Goal: Book appointment/travel/reservation

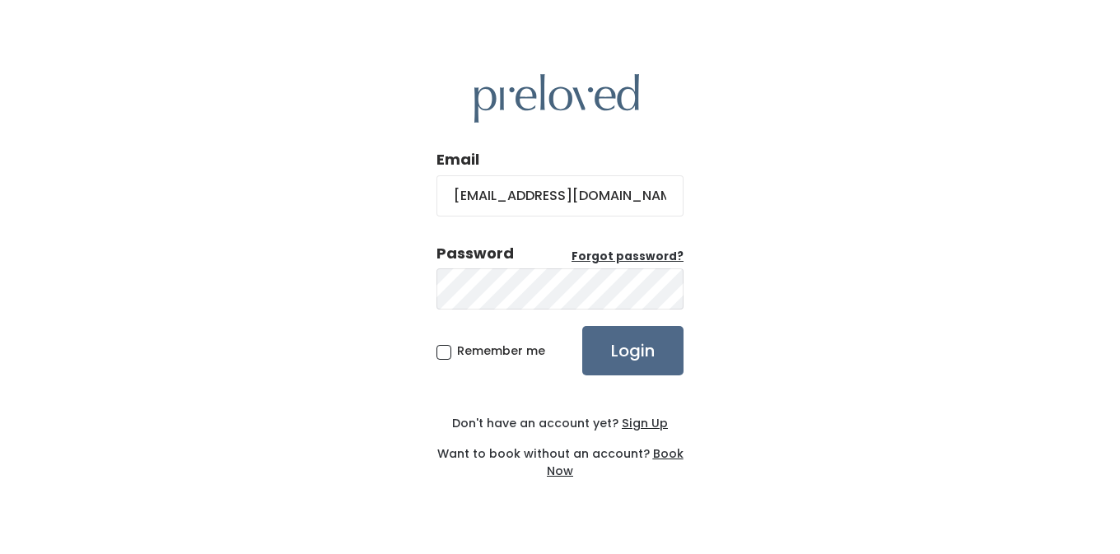
type input "hollykim_10@yahoo.com"
click at [582, 326] on input "Login" at bounding box center [632, 350] width 101 height 49
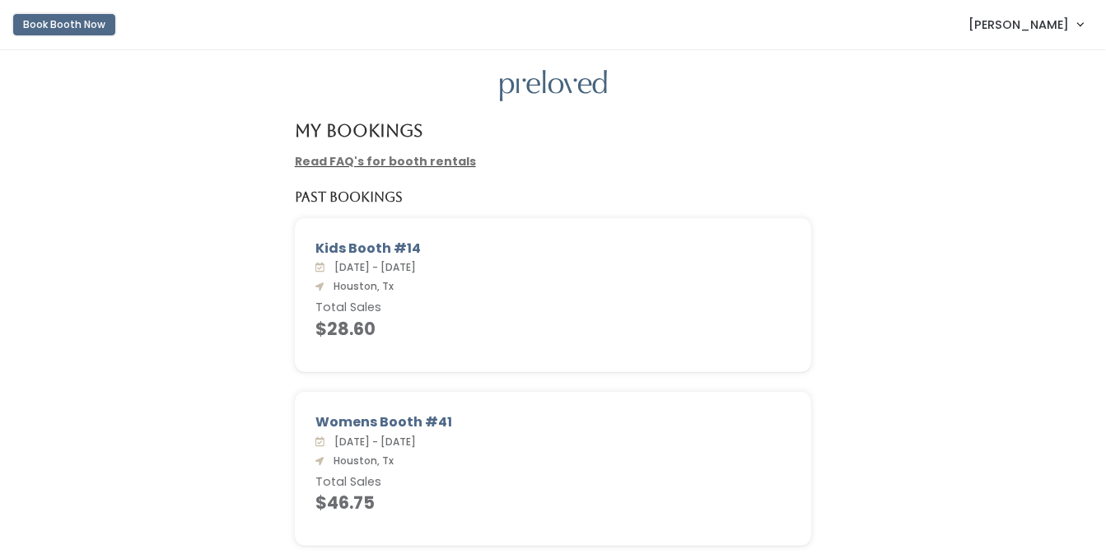
click at [82, 21] on button "Book Booth Now" at bounding box center [64, 24] width 102 height 21
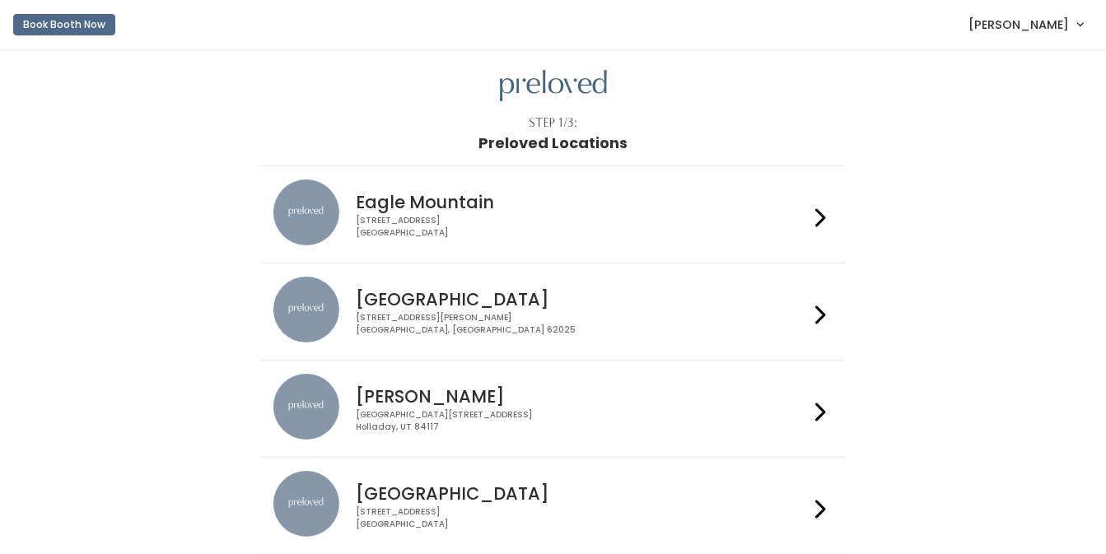
click at [538, 487] on h4 "Houston" at bounding box center [582, 493] width 453 height 19
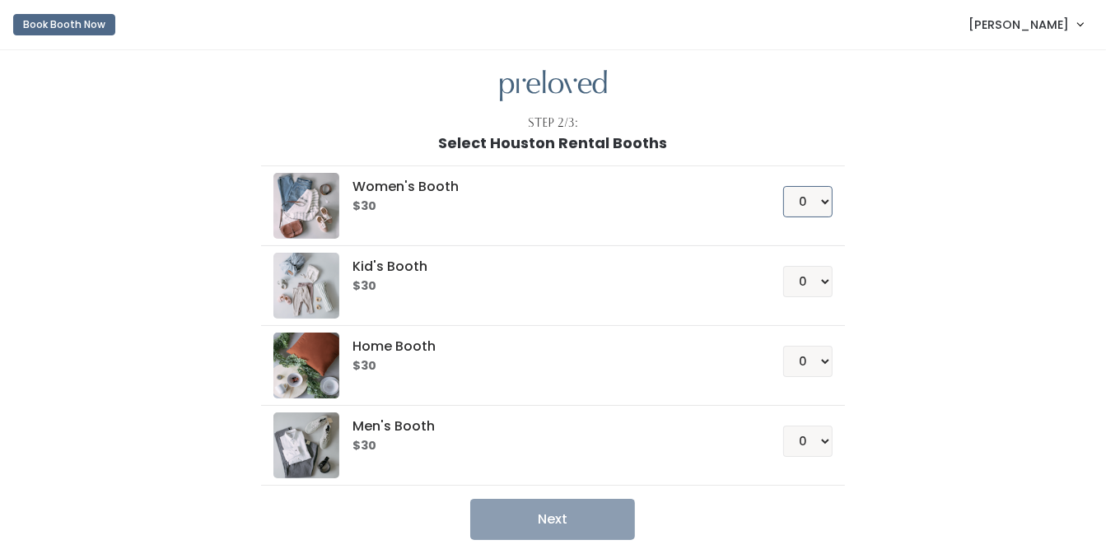
click at [783, 186] on select "0 1 2 3 4" at bounding box center [807, 201] width 49 height 31
select select "1"
click option "1" at bounding box center [0, 0] width 0 height 0
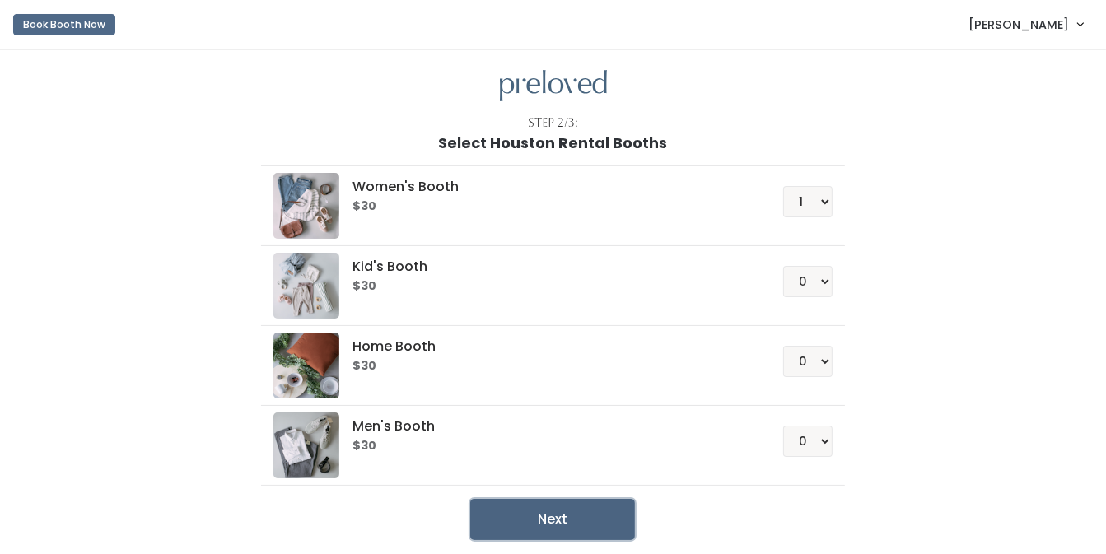
click at [558, 522] on button "Next" at bounding box center [552, 519] width 165 height 41
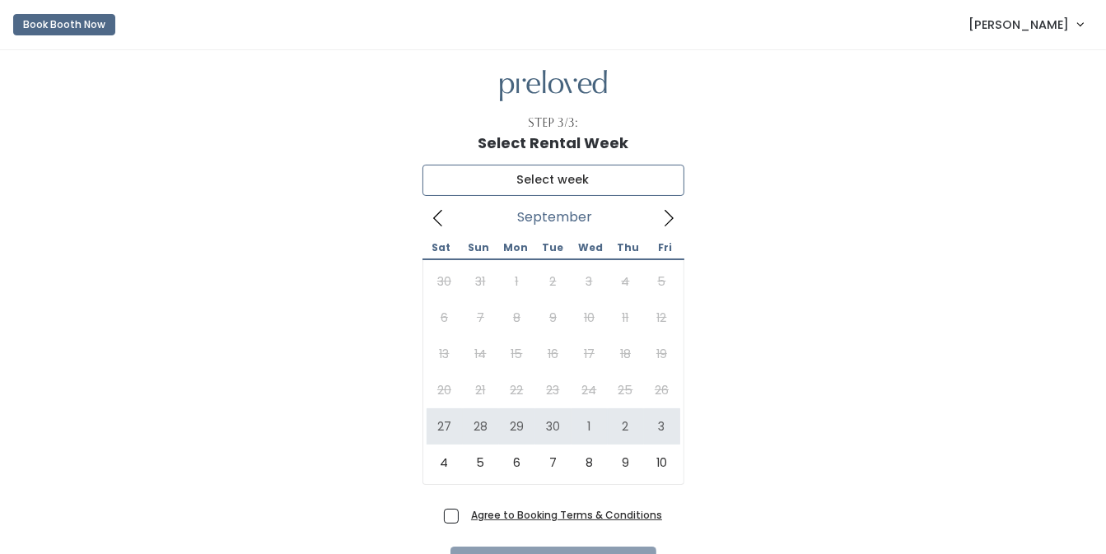
type input "September 27 to October 3"
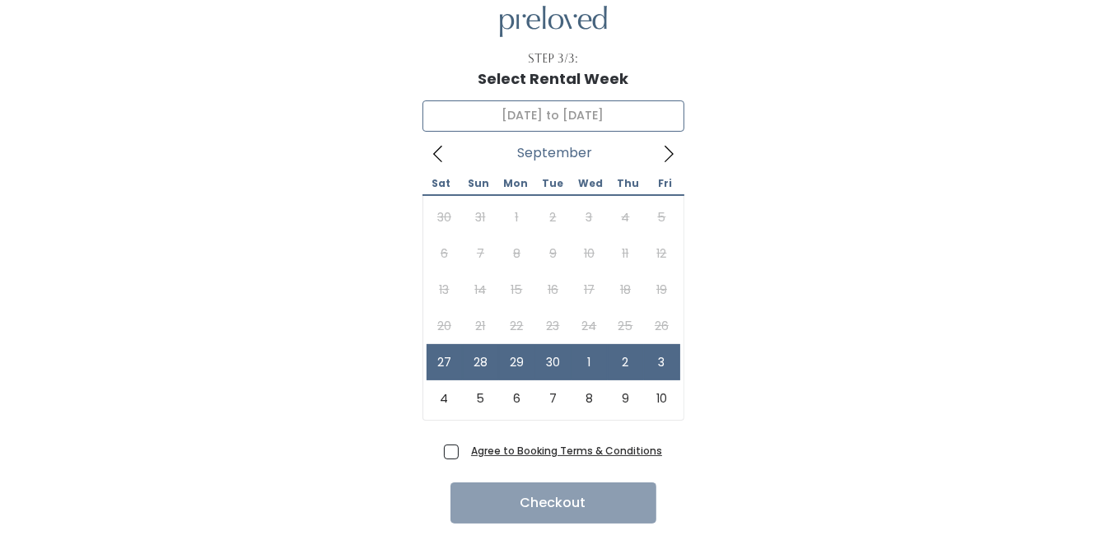
scroll to position [86, 0]
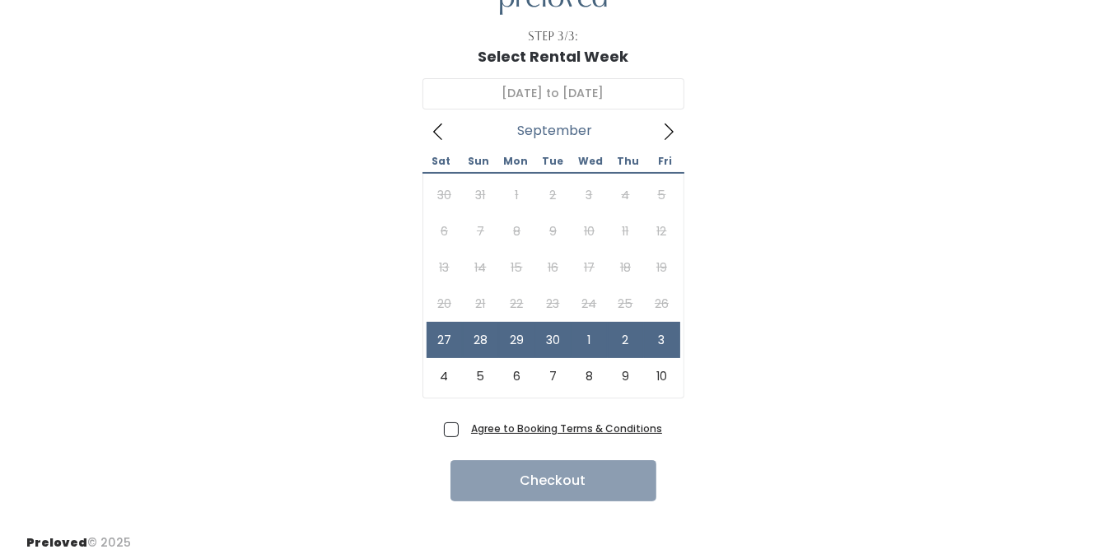
click at [464, 426] on span "Agree to Booking Terms & Conditions" at bounding box center [563, 428] width 198 height 16
click at [464, 426] on input "Agree to Booking Terms & Conditions" at bounding box center [469, 425] width 11 height 11
checkbox input "true"
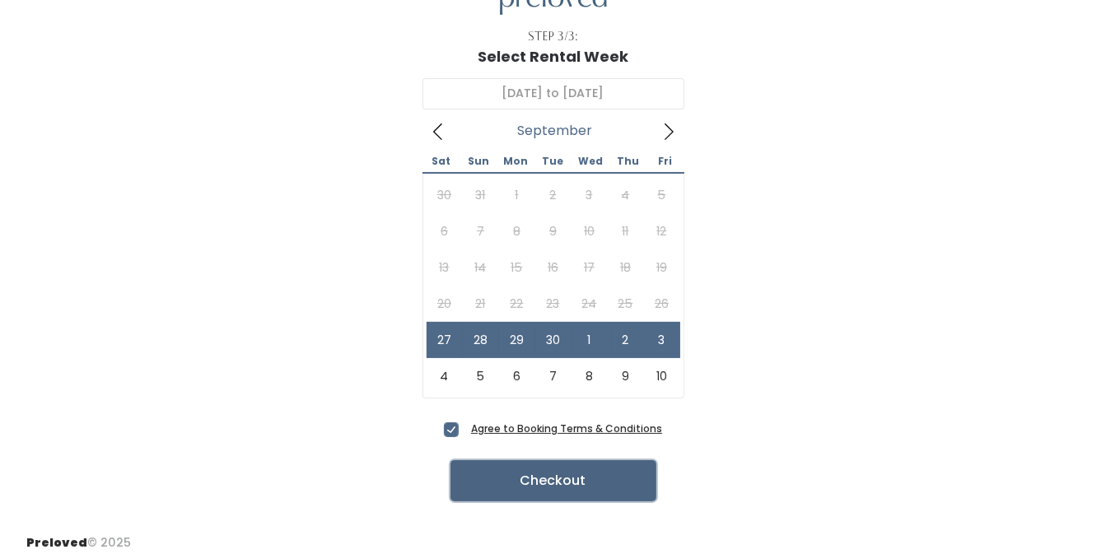
click at [557, 481] on button "Checkout" at bounding box center [553, 480] width 206 height 41
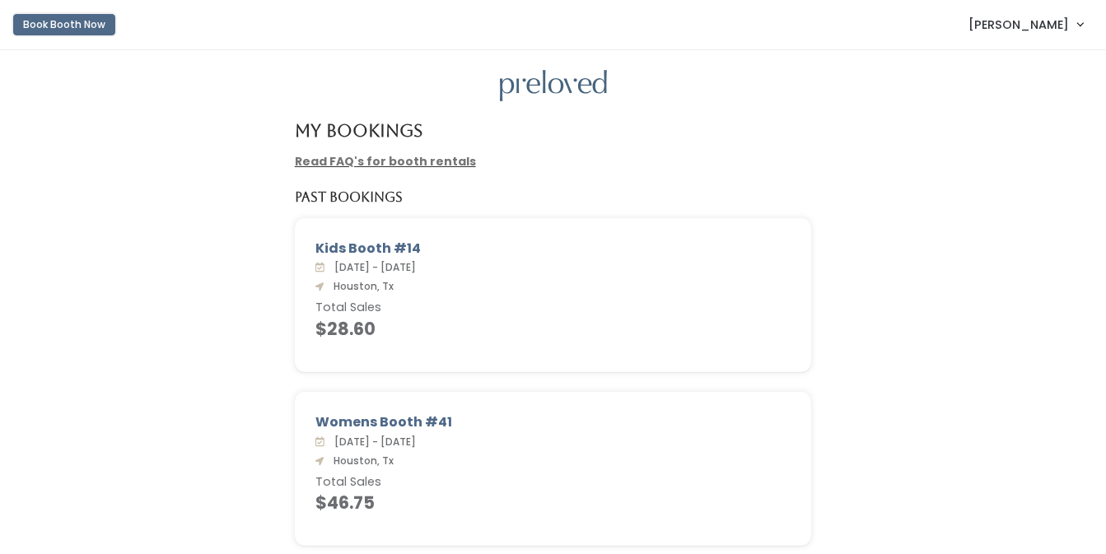
click at [87, 21] on button "Book Booth Now" at bounding box center [64, 24] width 102 height 21
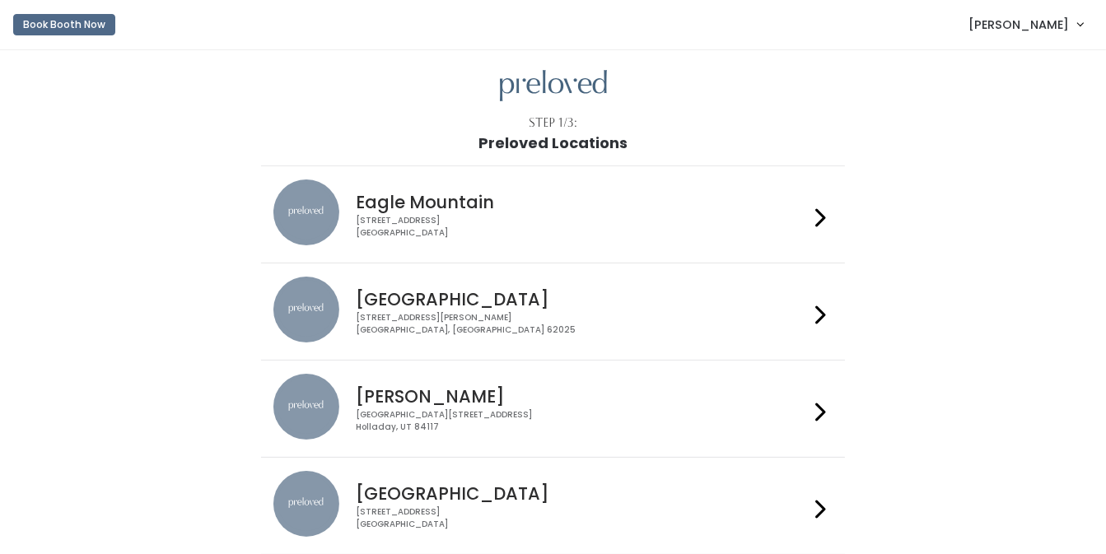
click at [525, 491] on h4 "[GEOGRAPHIC_DATA]" at bounding box center [582, 493] width 453 height 19
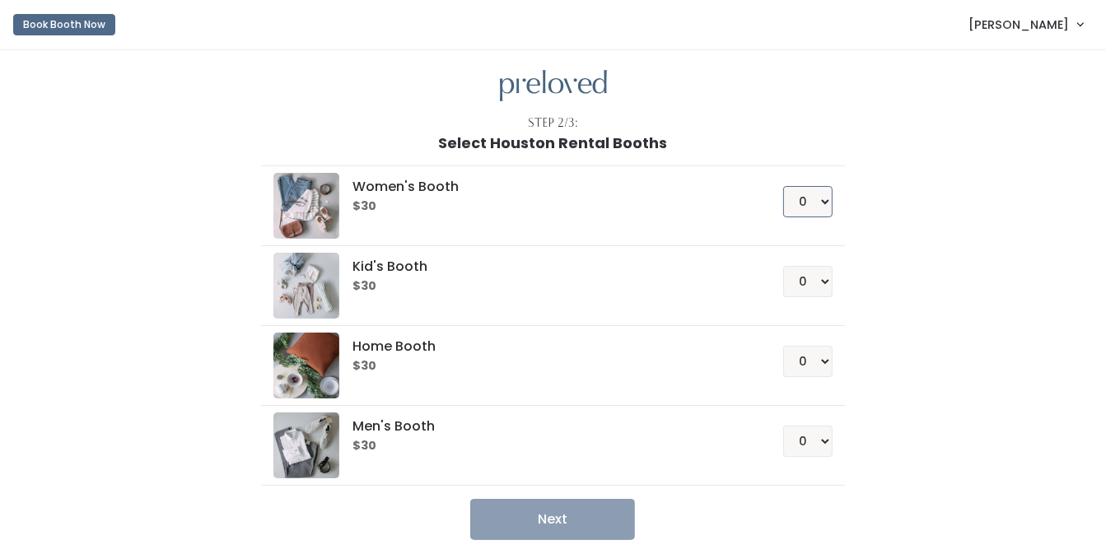
click at [783, 186] on select "0 1 2 3 4" at bounding box center [807, 201] width 49 height 31
select select "1"
click option "1" at bounding box center [0, 0] width 0 height 0
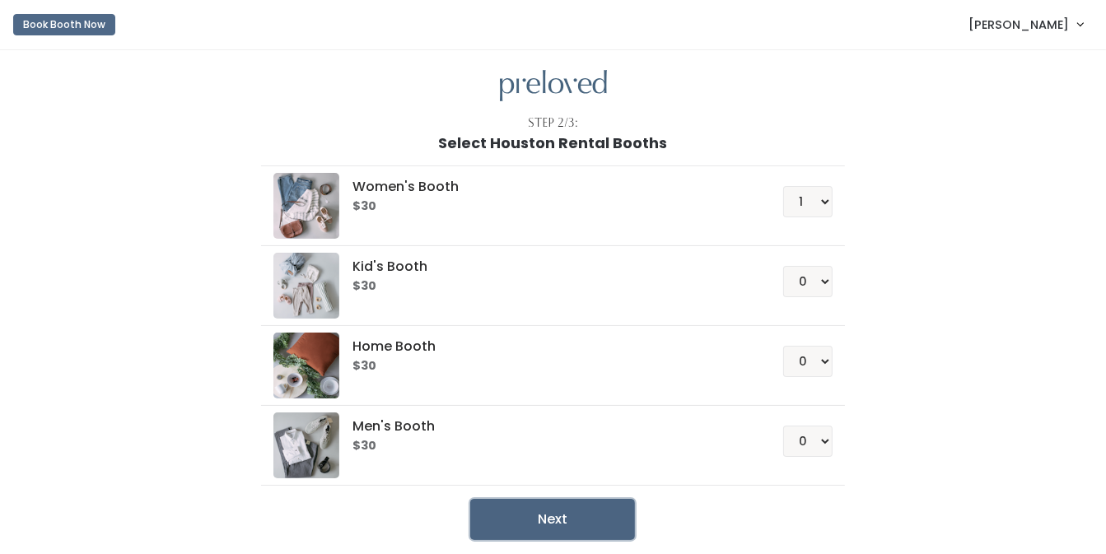
click at [578, 518] on button "Next" at bounding box center [552, 519] width 165 height 41
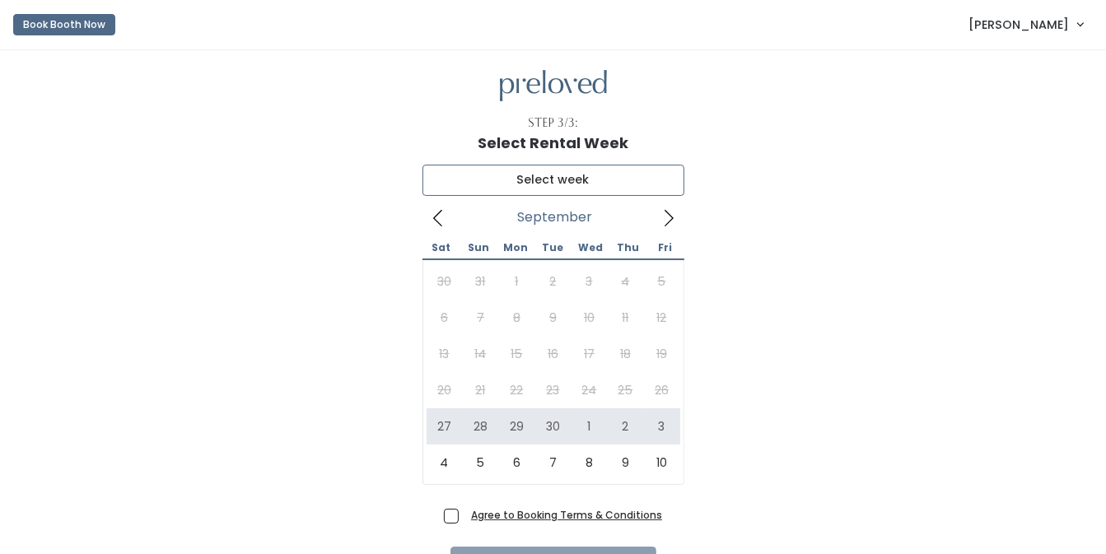
type input "[DATE] to [DATE]"
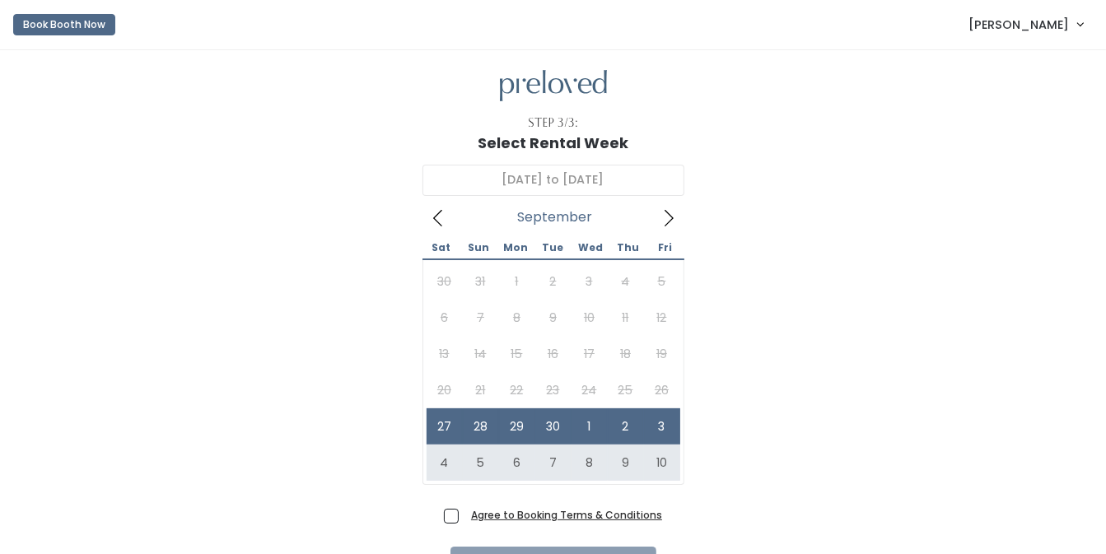
click at [464, 516] on span "Agree to Booking Terms & Conditions" at bounding box center [563, 514] width 198 height 16
click at [464, 516] on input "Agree to Booking Terms & Conditions" at bounding box center [469, 511] width 11 height 11
checkbox input "true"
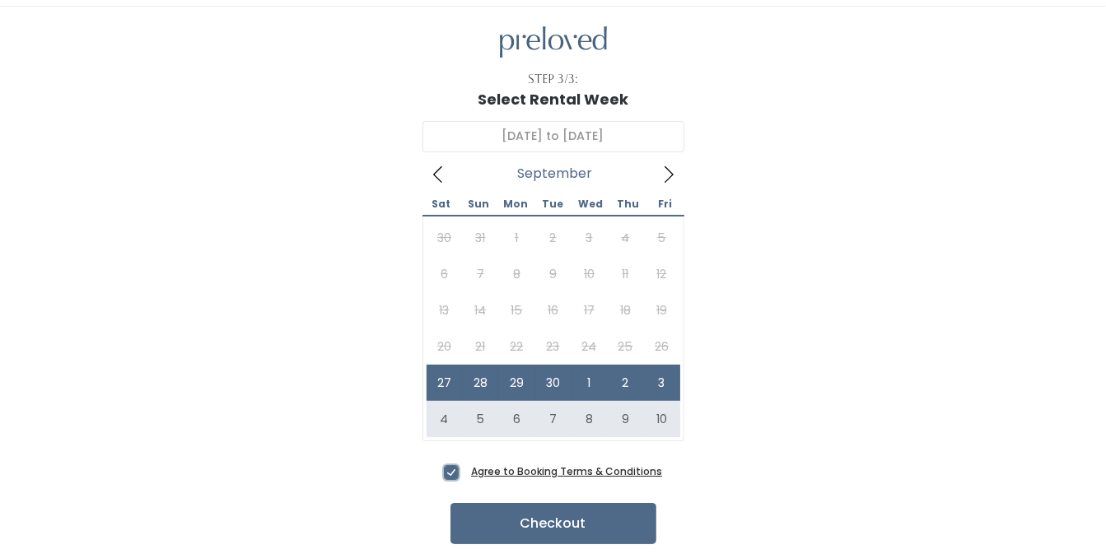
scroll to position [86, 0]
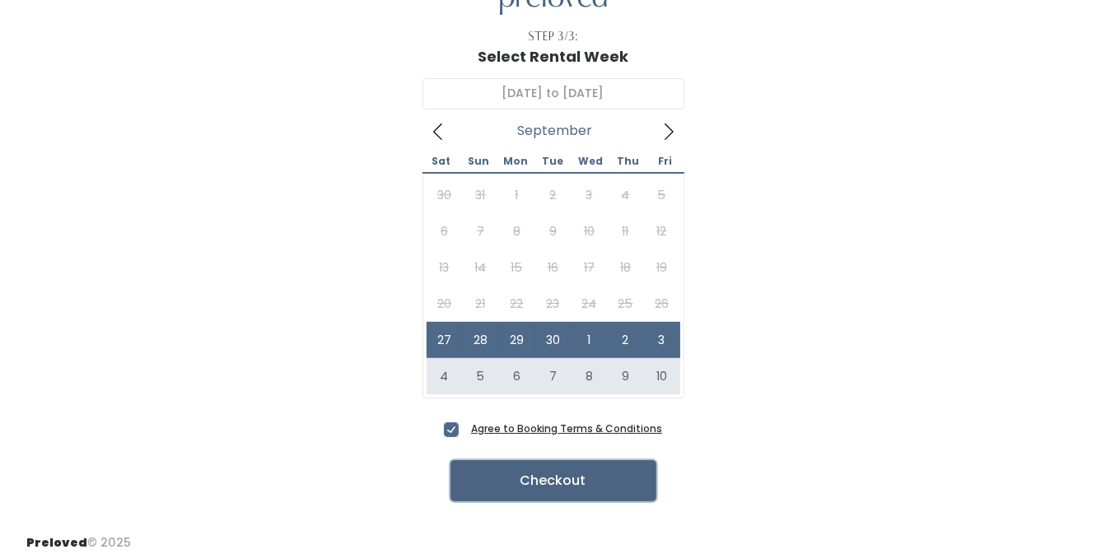
click at [598, 483] on button "Checkout" at bounding box center [553, 480] width 206 height 41
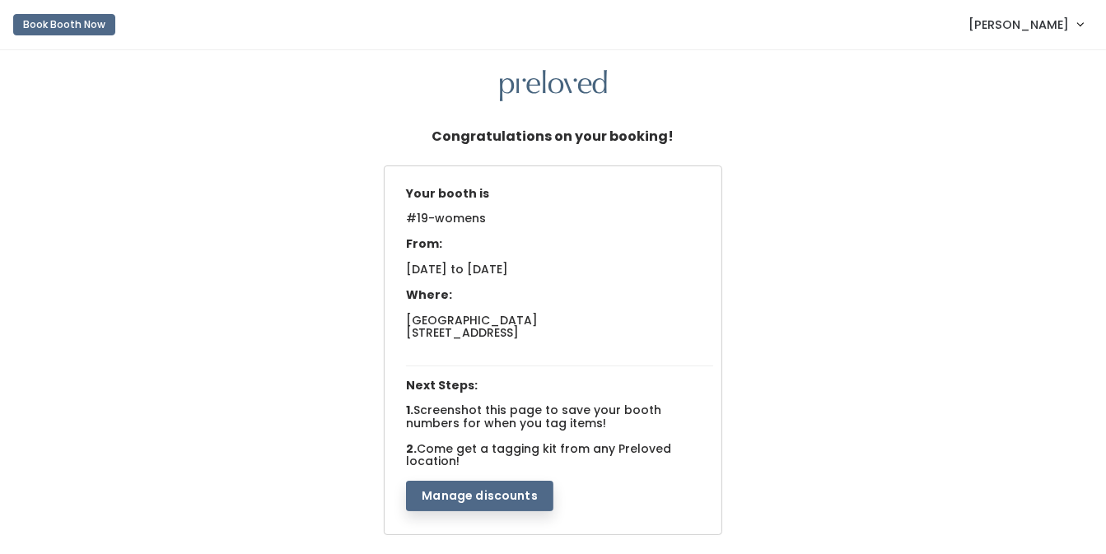
click at [1069, 20] on link "[PERSON_NAME]" at bounding box center [1025, 24] width 147 height 35
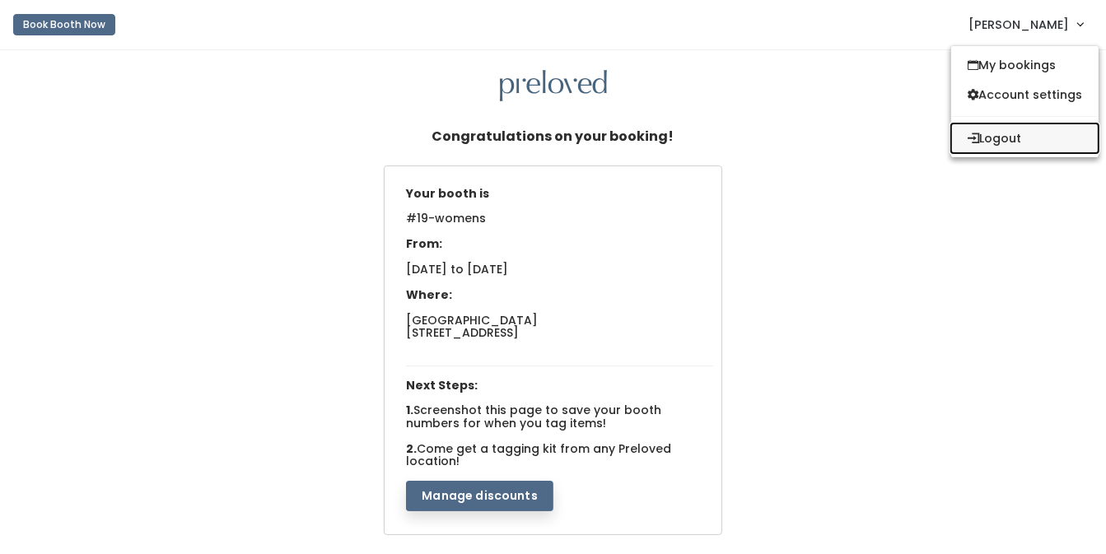
click at [1041, 145] on button "Logout" at bounding box center [1024, 139] width 147 height 30
